Goal: Browse casually

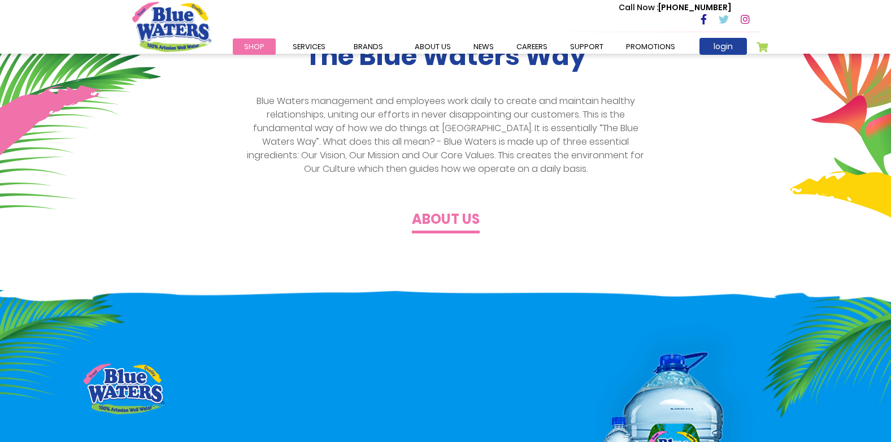
scroll to position [452, 0]
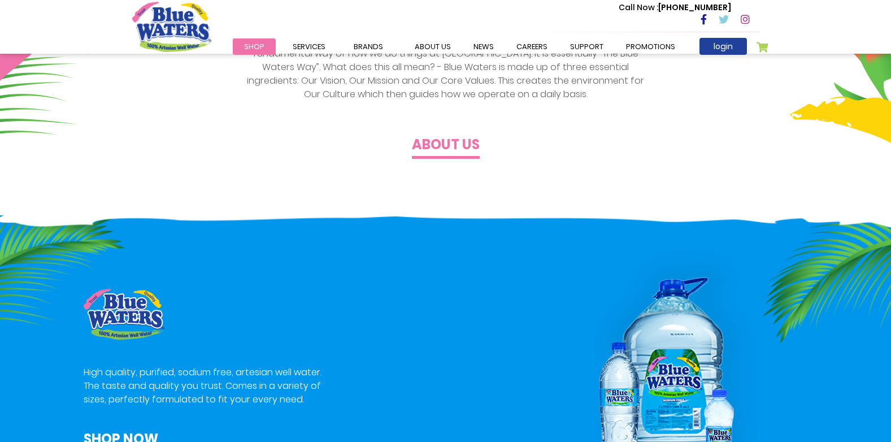
click at [250, 49] on span "Shop" at bounding box center [254, 46] width 20 height 11
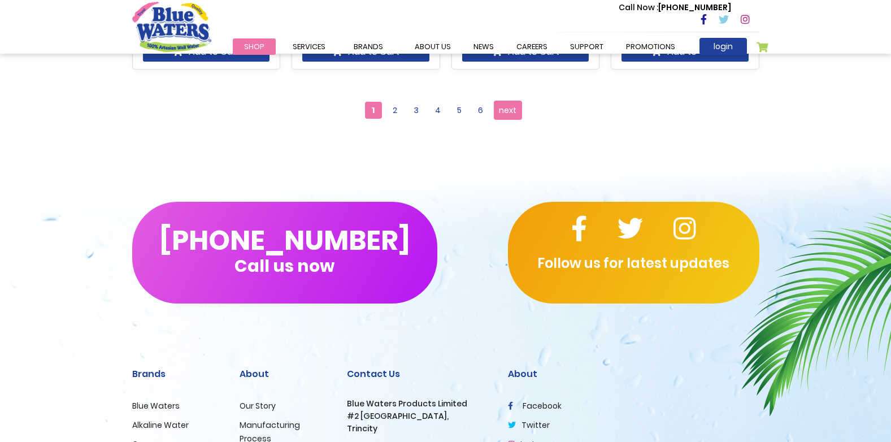
scroll to position [1001, 0]
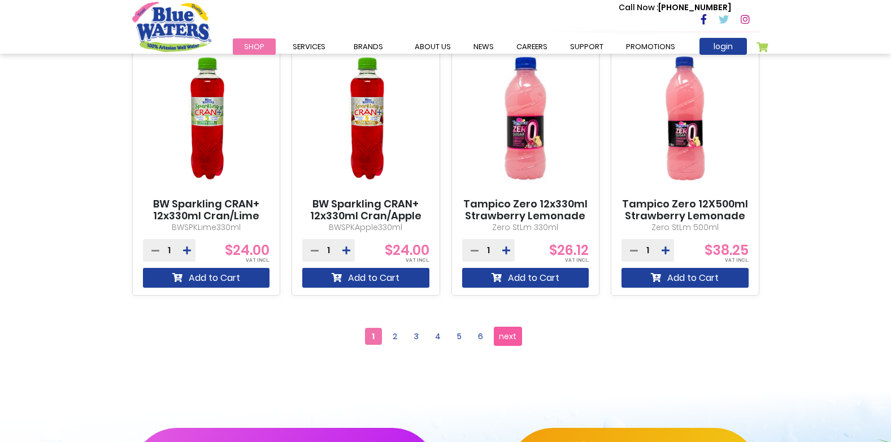
click at [510, 333] on span "next" at bounding box center [508, 336] width 18 height 17
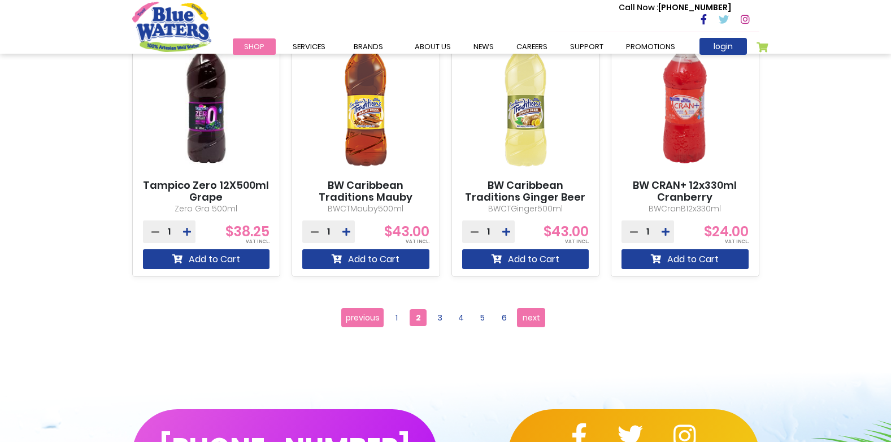
scroll to position [960, 0]
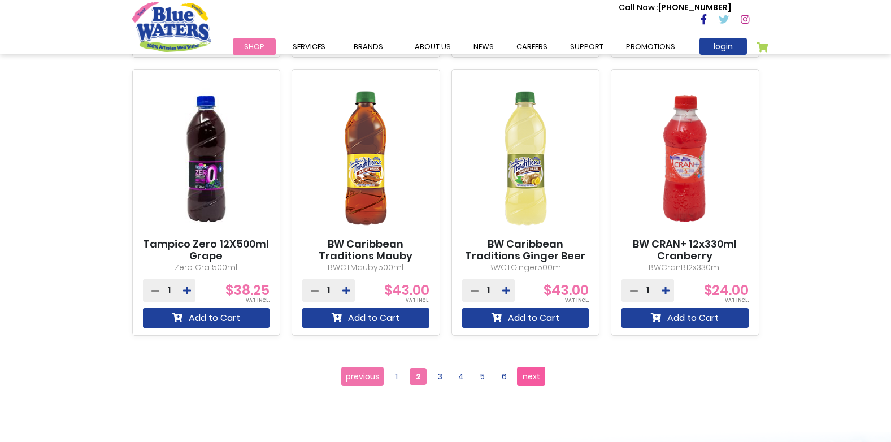
click at [527, 381] on span "next" at bounding box center [532, 376] width 18 height 17
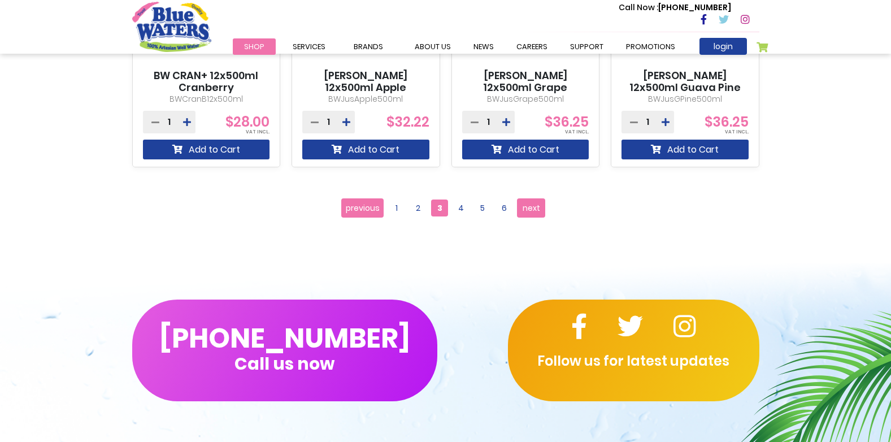
scroll to position [1130, 0]
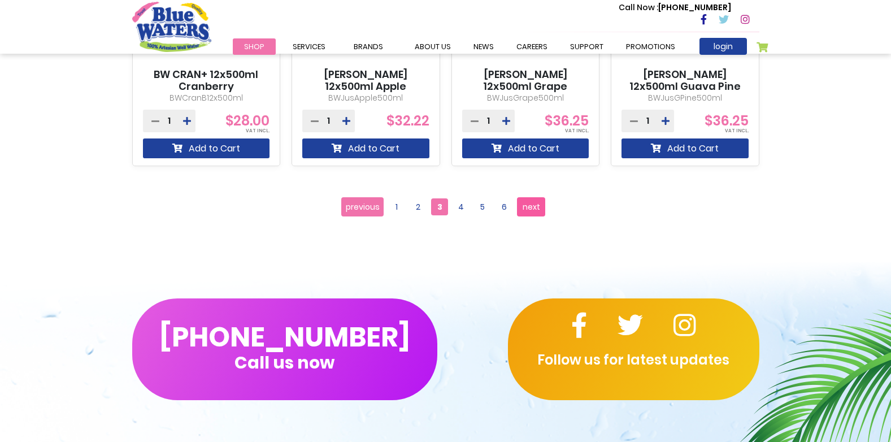
click at [539, 207] on span "next" at bounding box center [532, 206] width 18 height 17
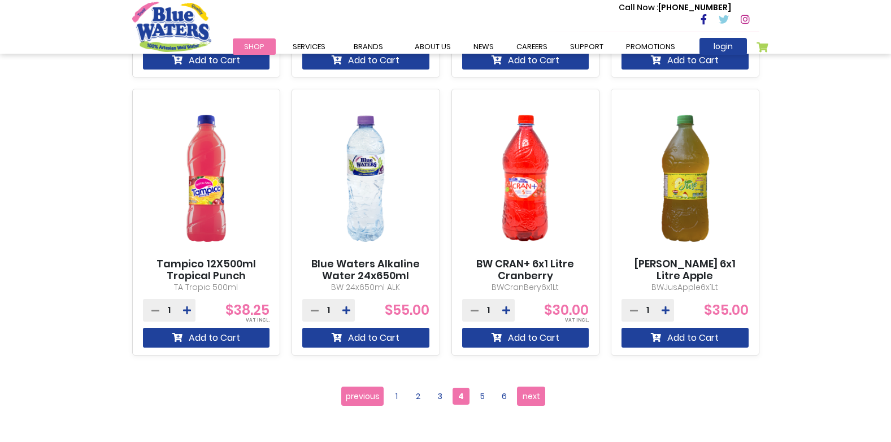
scroll to position [1017, 0]
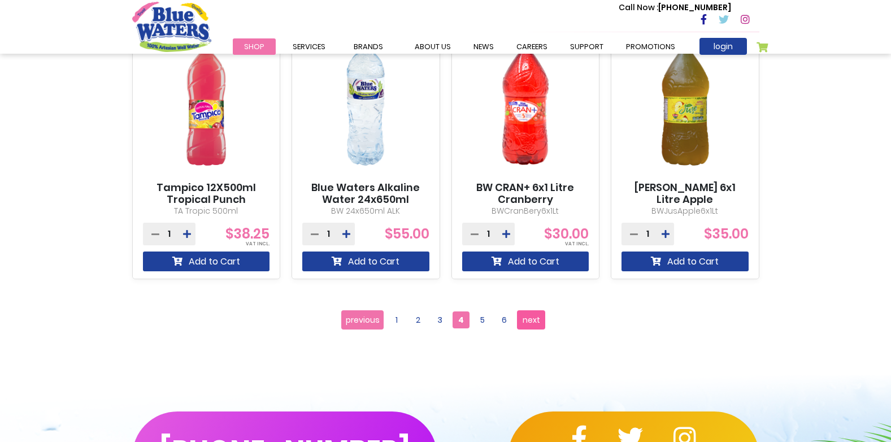
click at [523, 325] on span "next" at bounding box center [532, 319] width 18 height 17
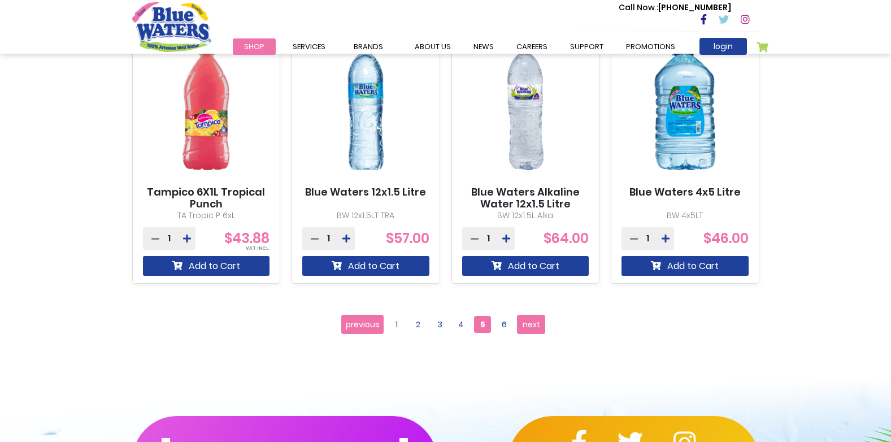
scroll to position [1017, 0]
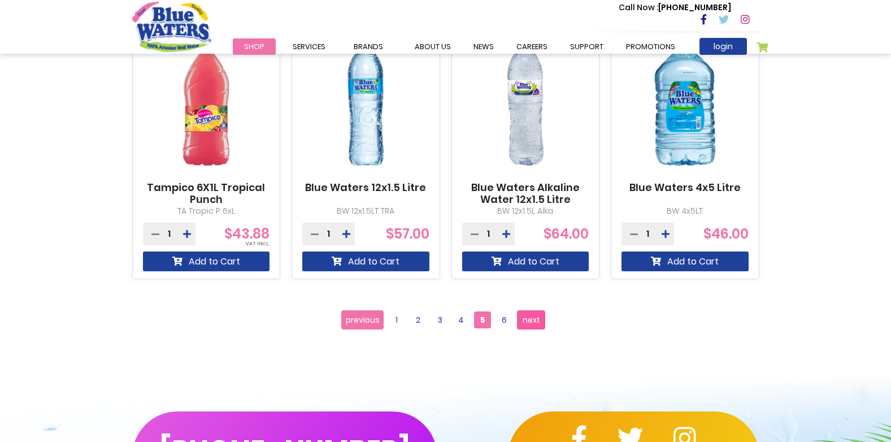
click at [541, 320] on link "Page next" at bounding box center [531, 319] width 28 height 19
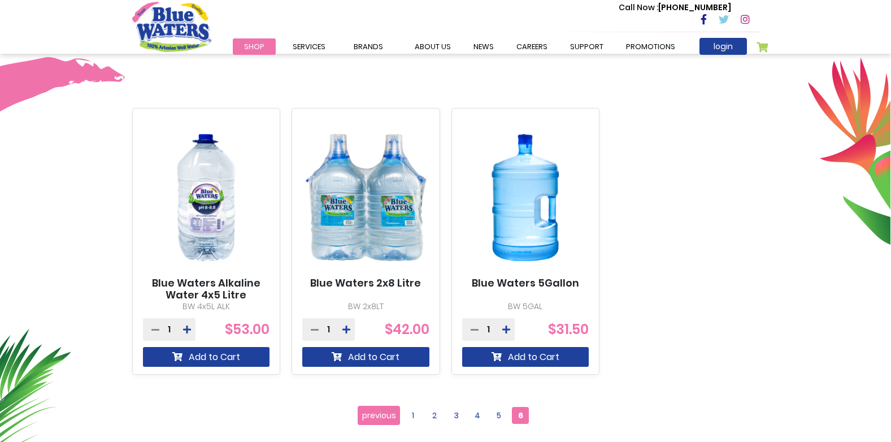
scroll to position [282, 0]
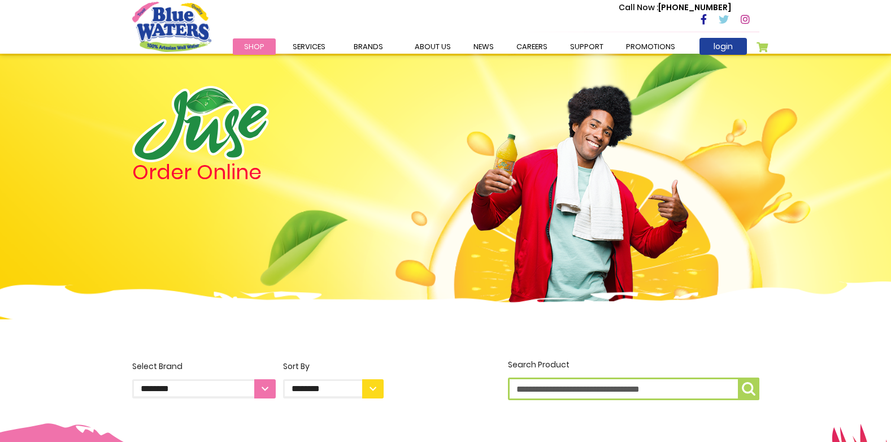
scroll to position [1017, 0]
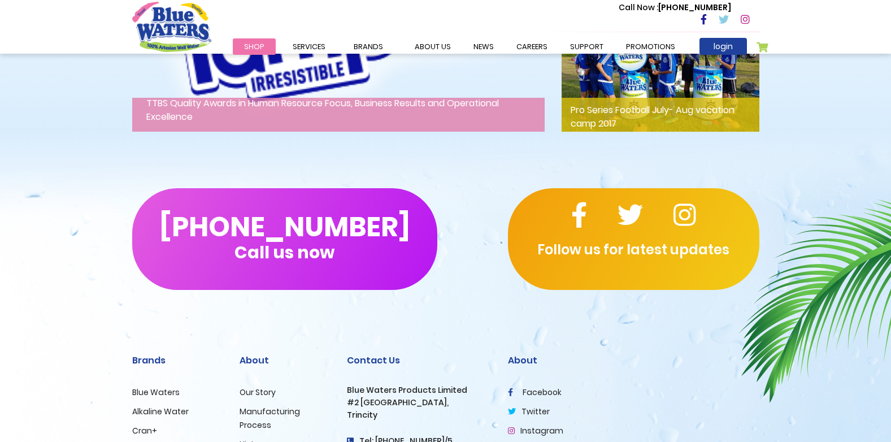
scroll to position [1916, 0]
